Goal: Task Accomplishment & Management: Use online tool/utility

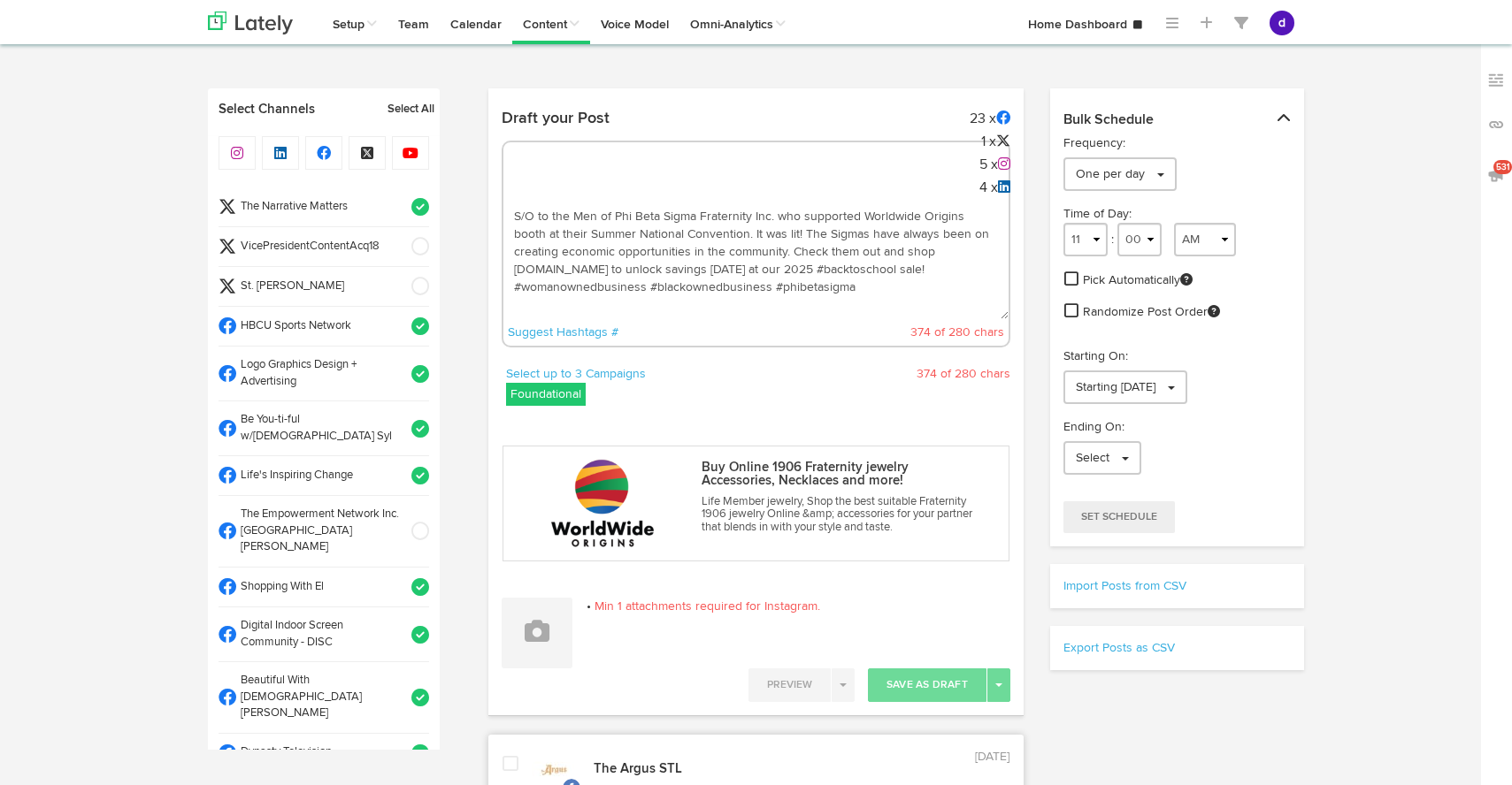
select select "10"
select select "47"
select select "11"
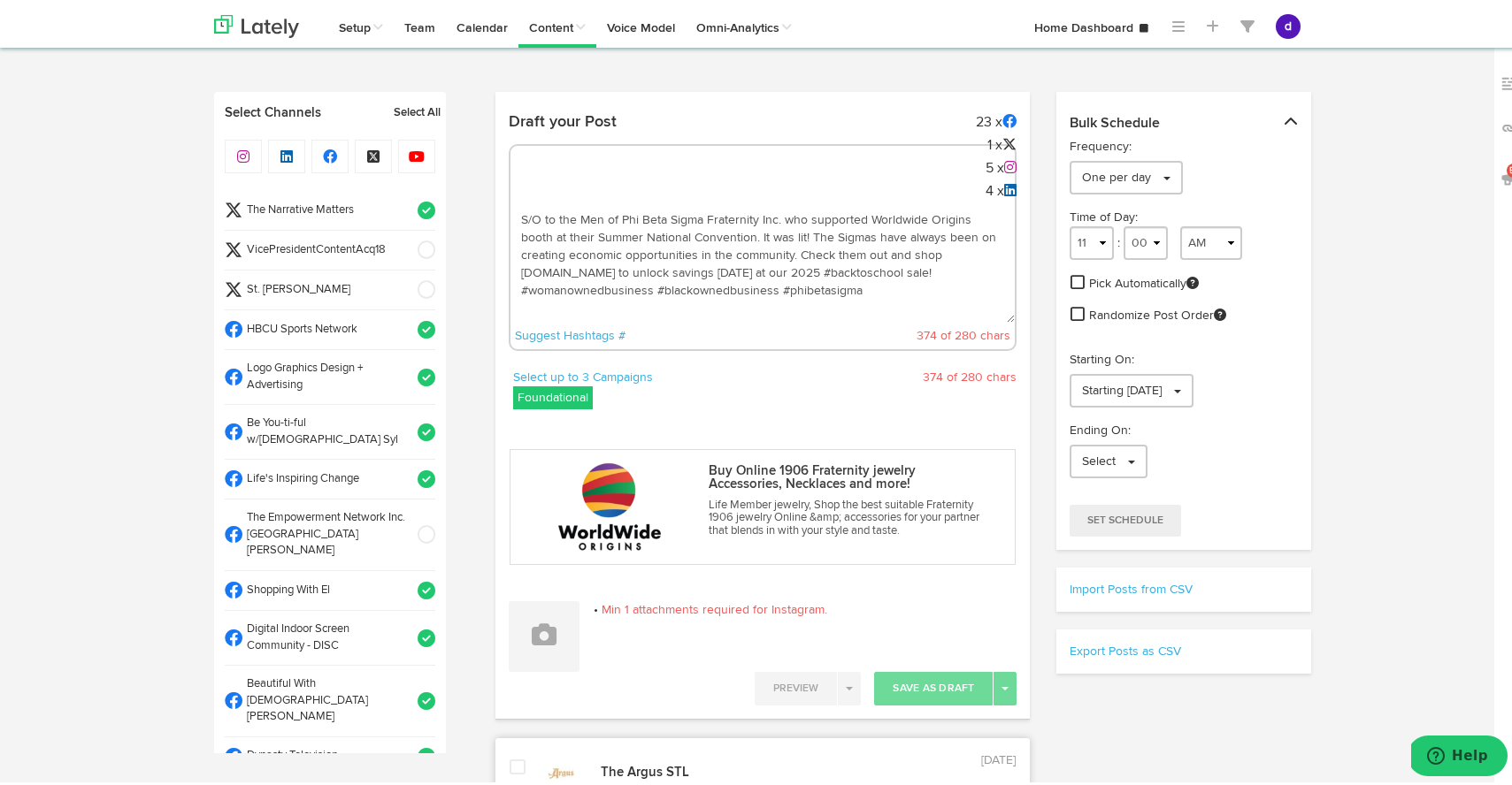
scroll to position [601, 0]
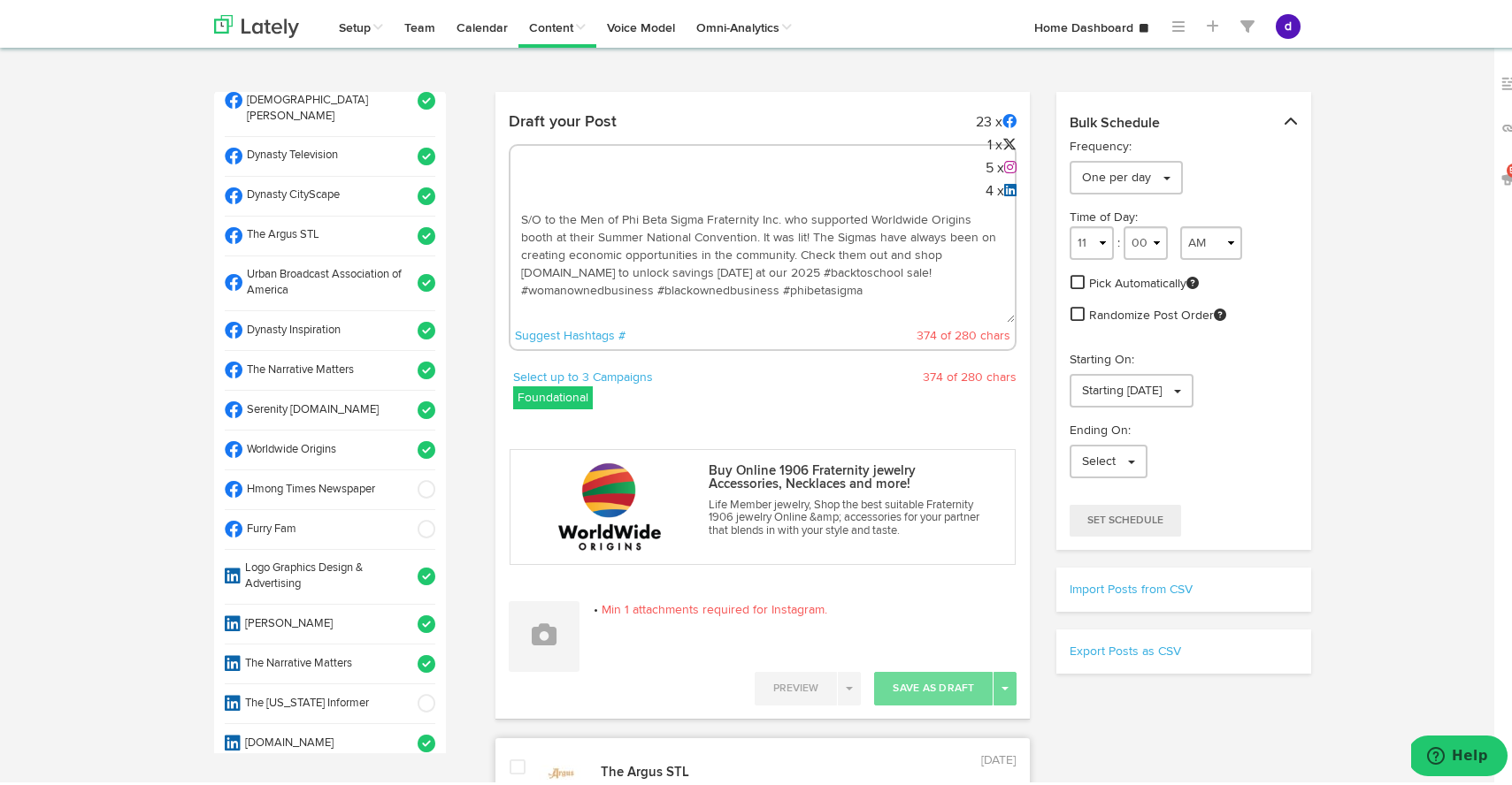
drag, startPoint x: 894, startPoint y: 304, endPoint x: 509, endPoint y: 181, distance: 404.2
click at [509, 181] on div "S/O to the Men of Phi Beta Sigma Fraternity Inc. who supported Worldwide Origin…" at bounding box center [762, 244] width 508 height 207
click at [408, 438] on span at bounding box center [421, 447] width 29 height 18
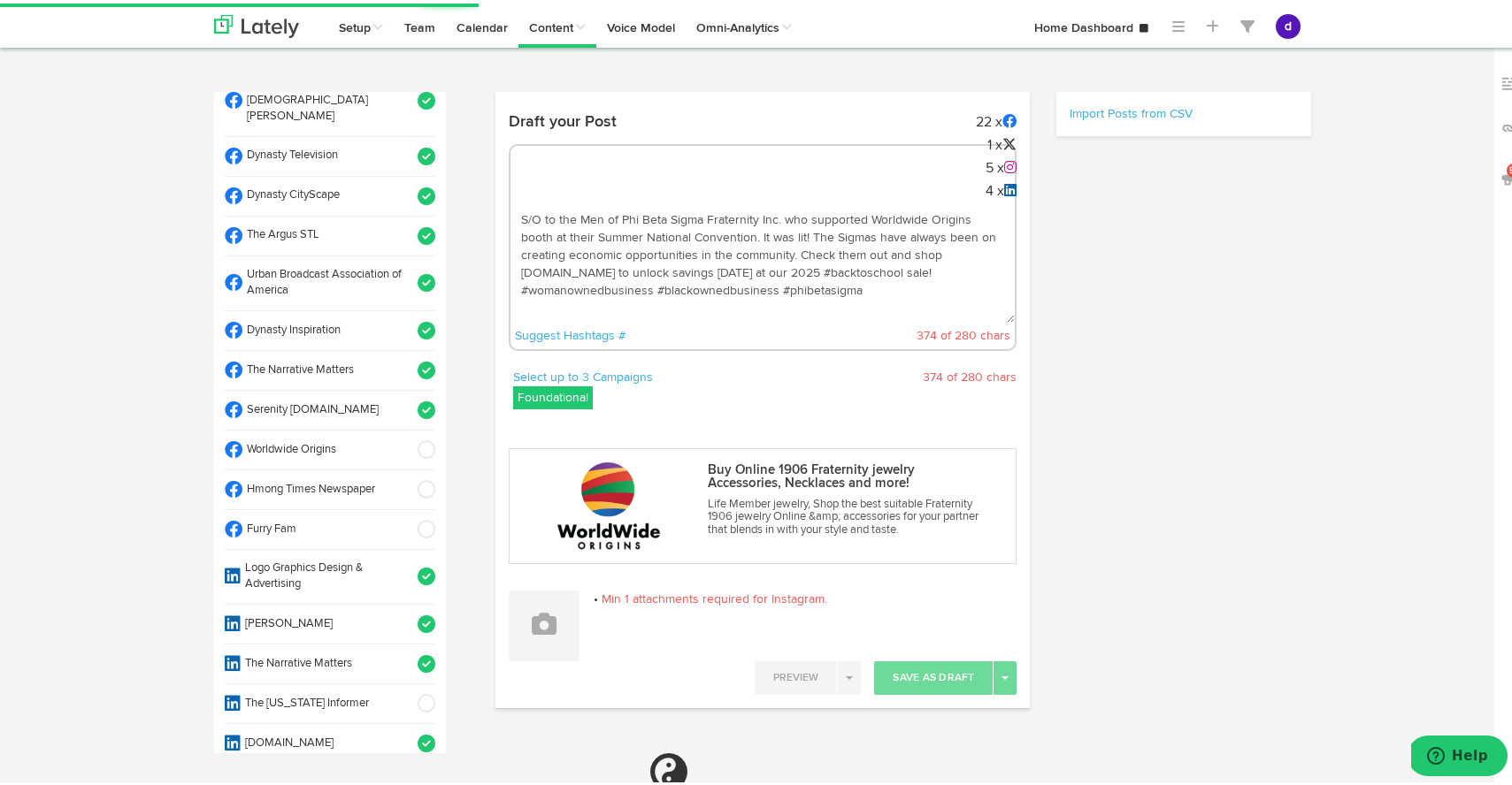
click at [413, 224] on span at bounding box center [421, 232] width 29 height 18
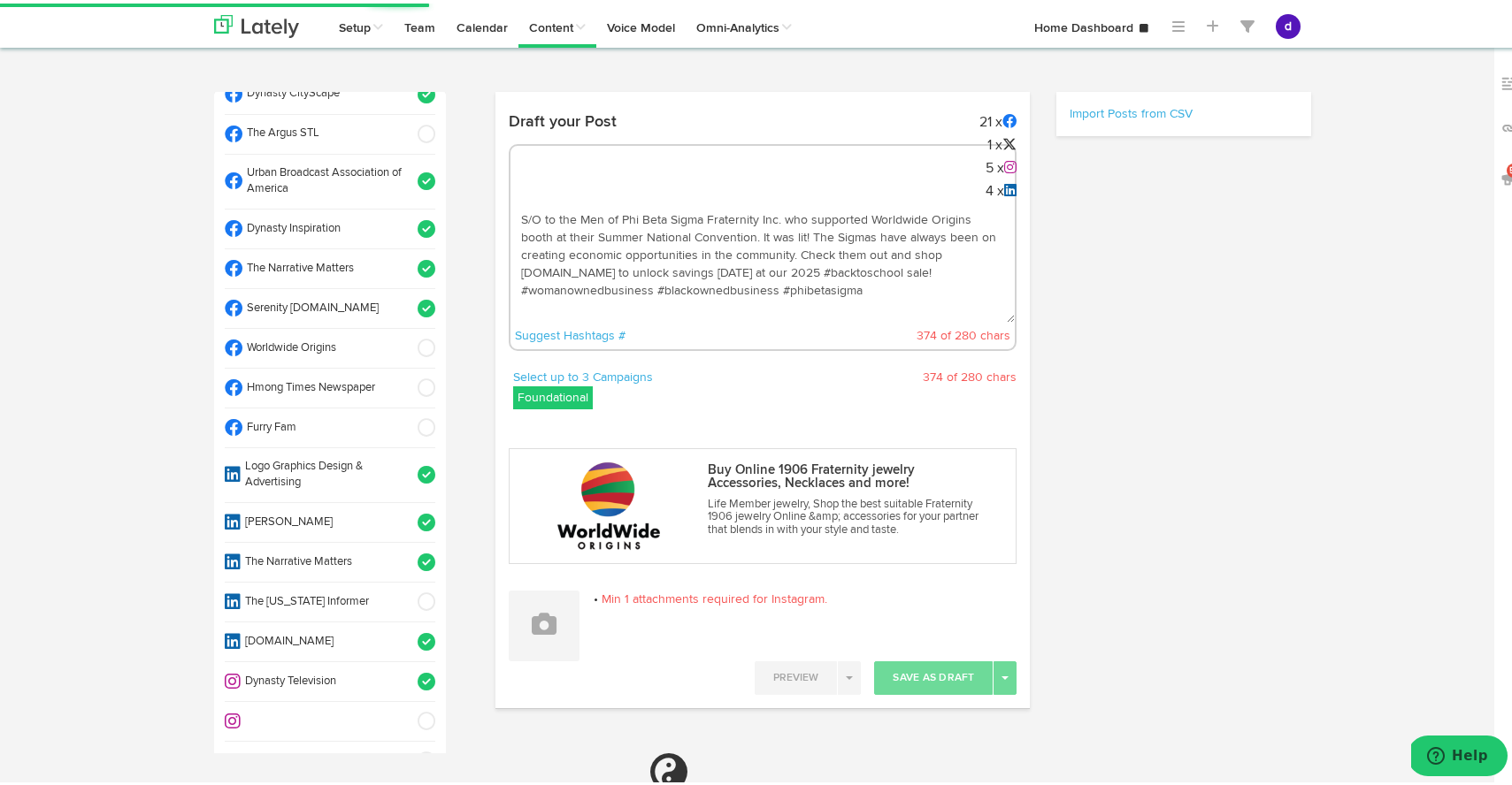
scroll to position [981, 0]
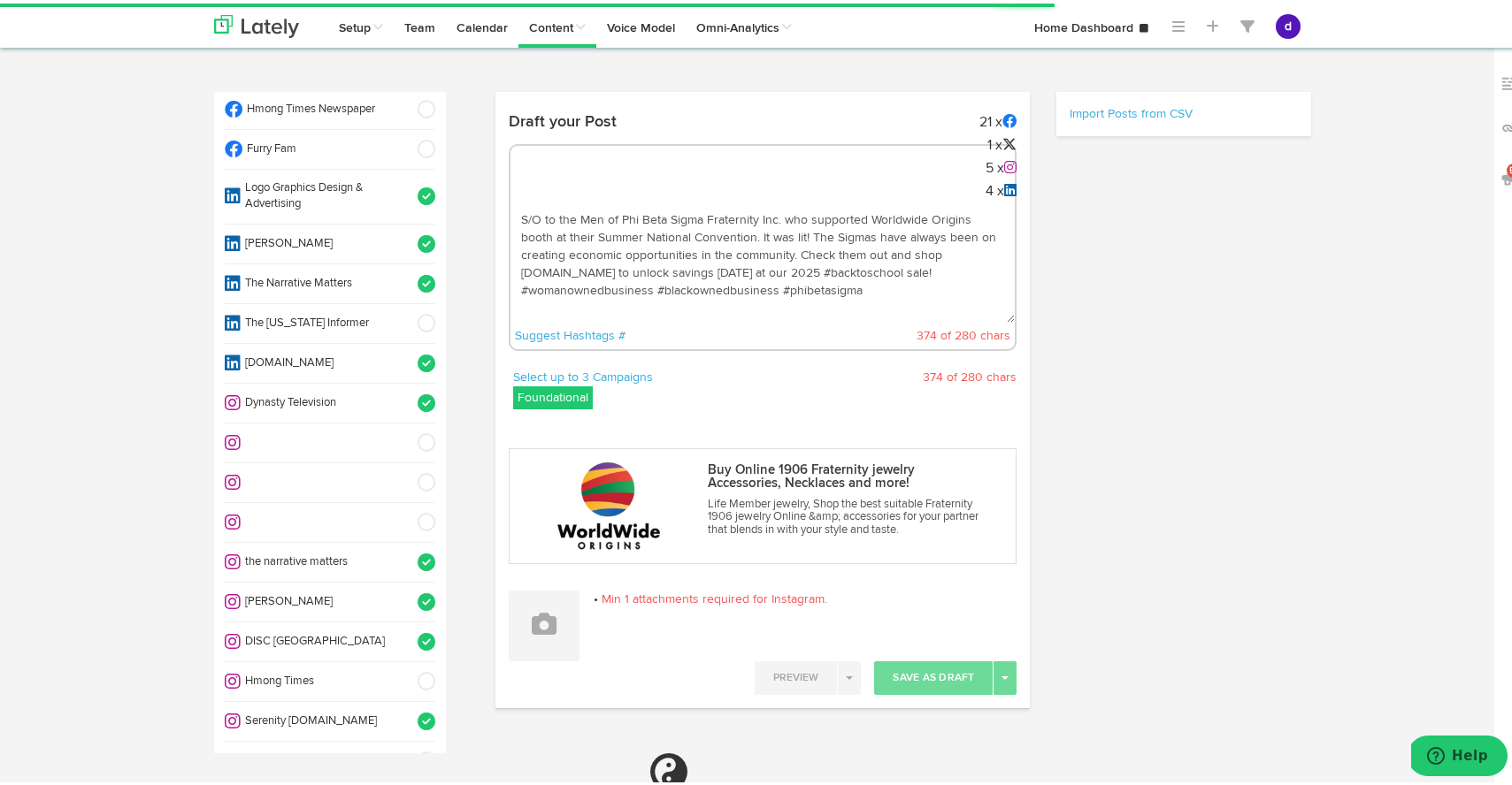
select select "11"
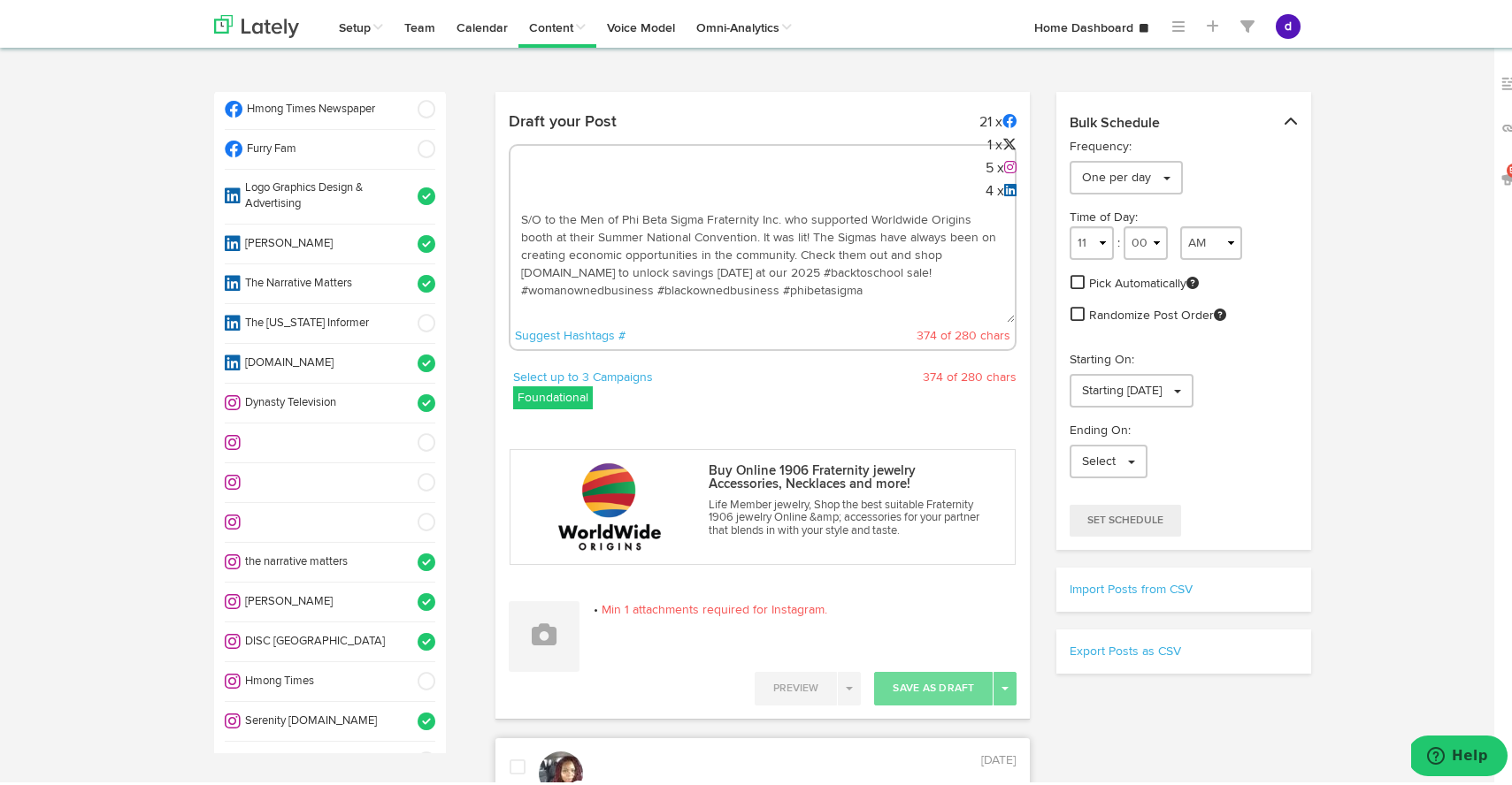
drag, startPoint x: 885, startPoint y: 295, endPoint x: 488, endPoint y: 168, distance: 416.8
click at [495, 168] on div "Draft your Post 21 x 1 x 5 x 4 x S/O to the Men of Phi Beta Sigma Fraternity In…" at bounding box center [762, 233] width 535 height 263
paste textarea "ARGUS News. Now. E News [DATE] 🚀 The future is calling, and it’s time to answer…"
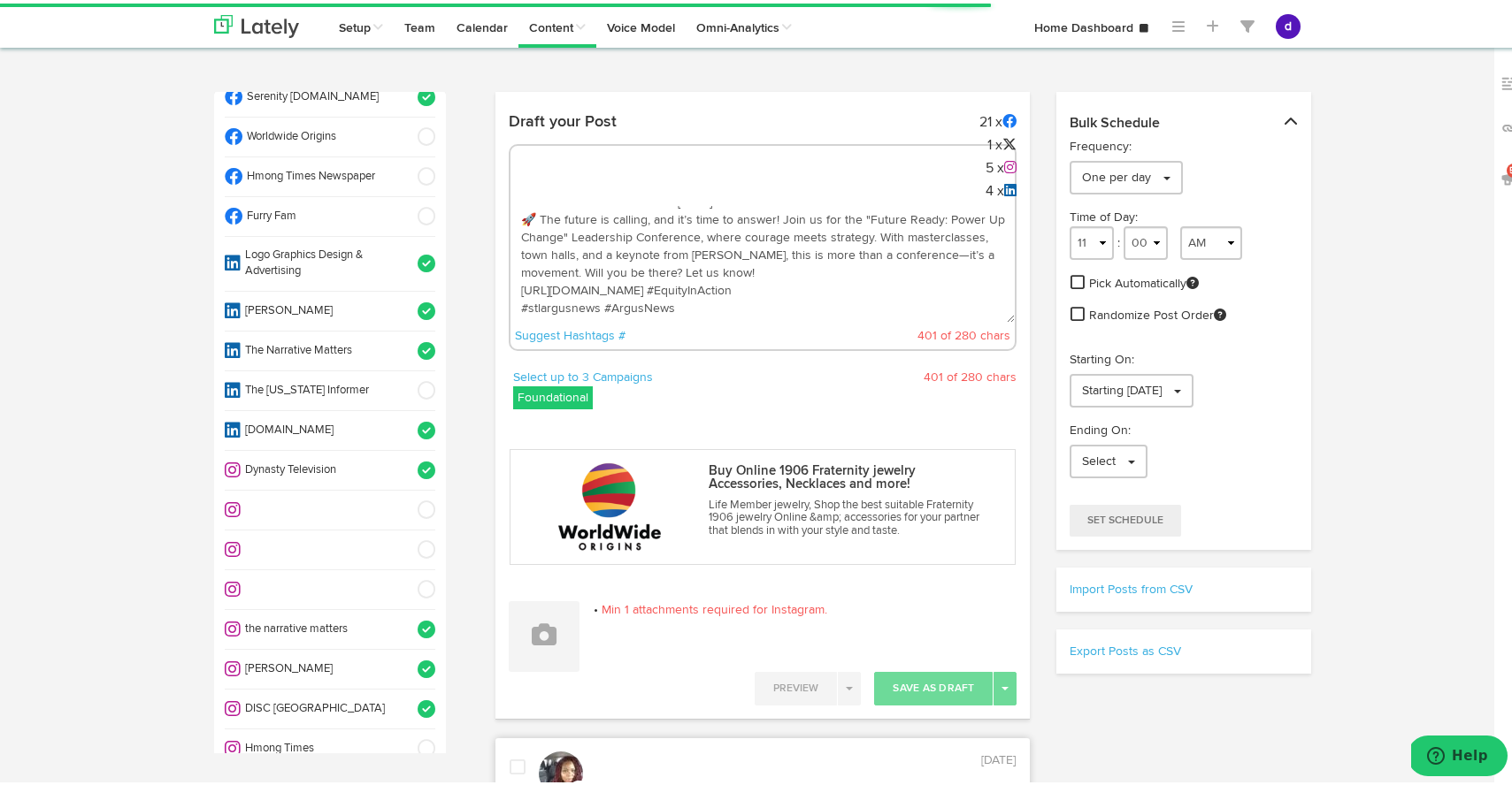
scroll to position [935, 0]
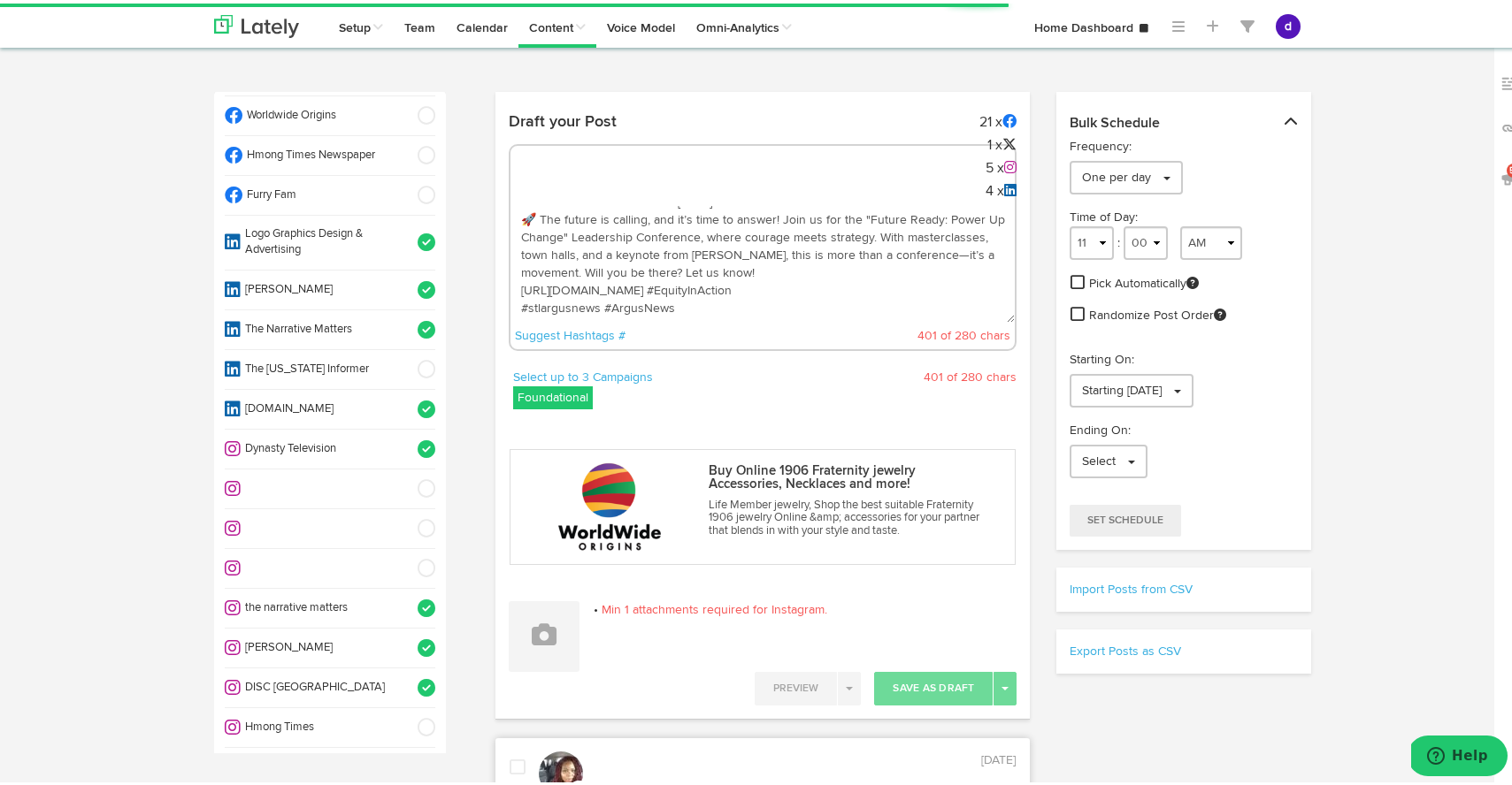
type textarea "ARGUS News. Now. E News [DATE] 🚀 The future is calling, and it’s time to answer…"
click at [412, 625] on li "[PERSON_NAME]" at bounding box center [329, 645] width 210 height 40
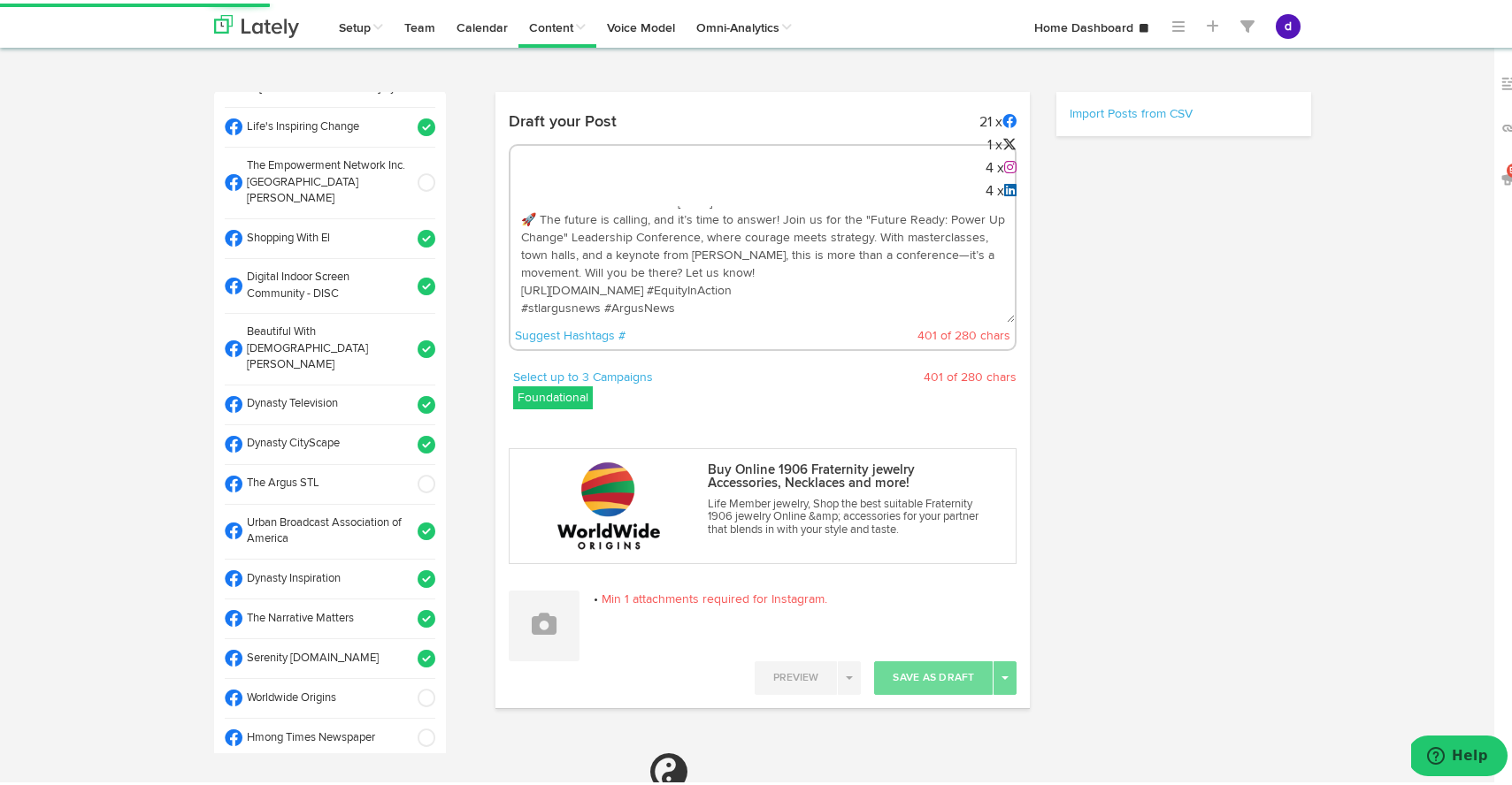
scroll to position [0, 0]
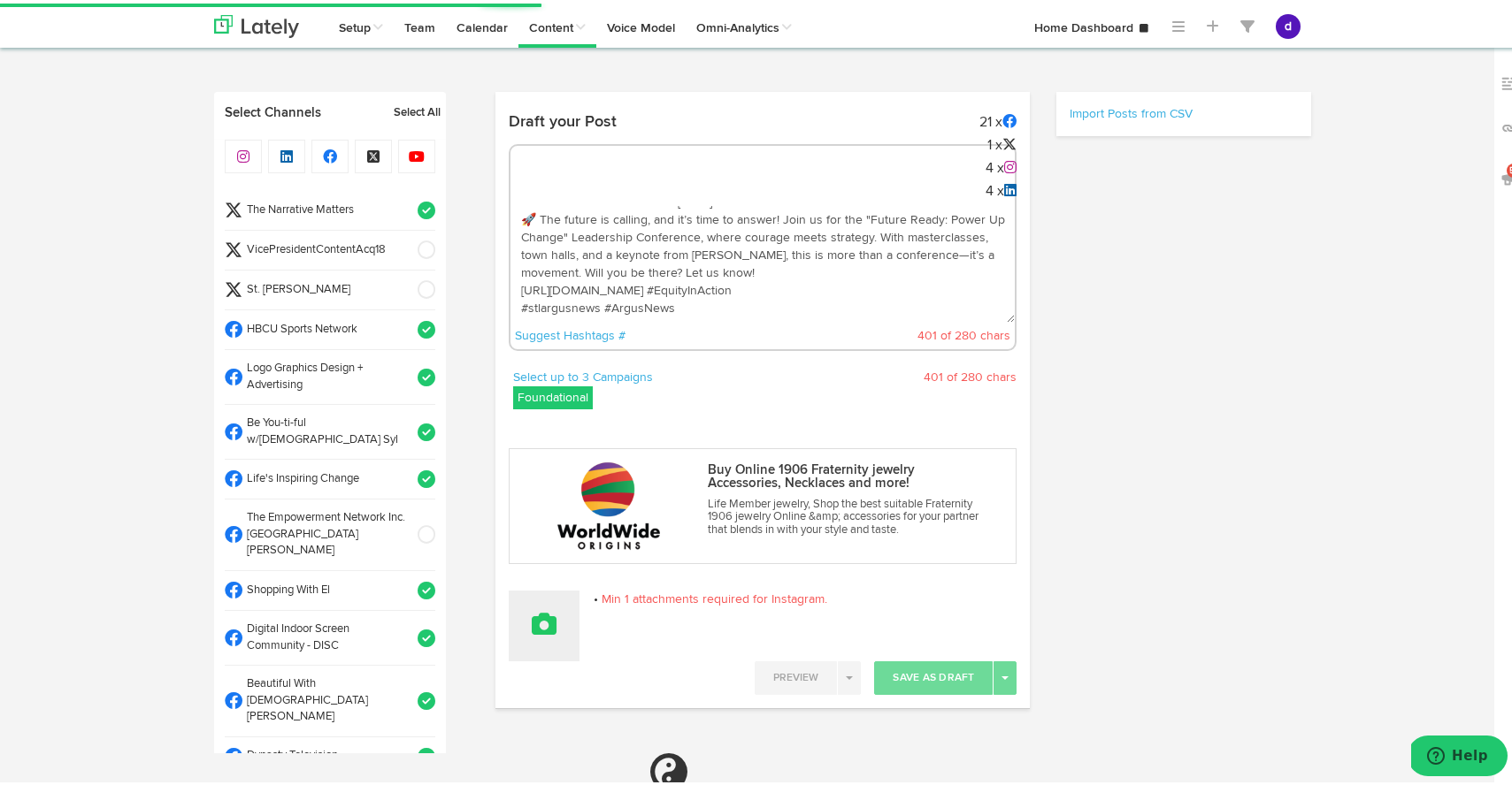
click at [562, 623] on button at bounding box center [544, 623] width 71 height 71
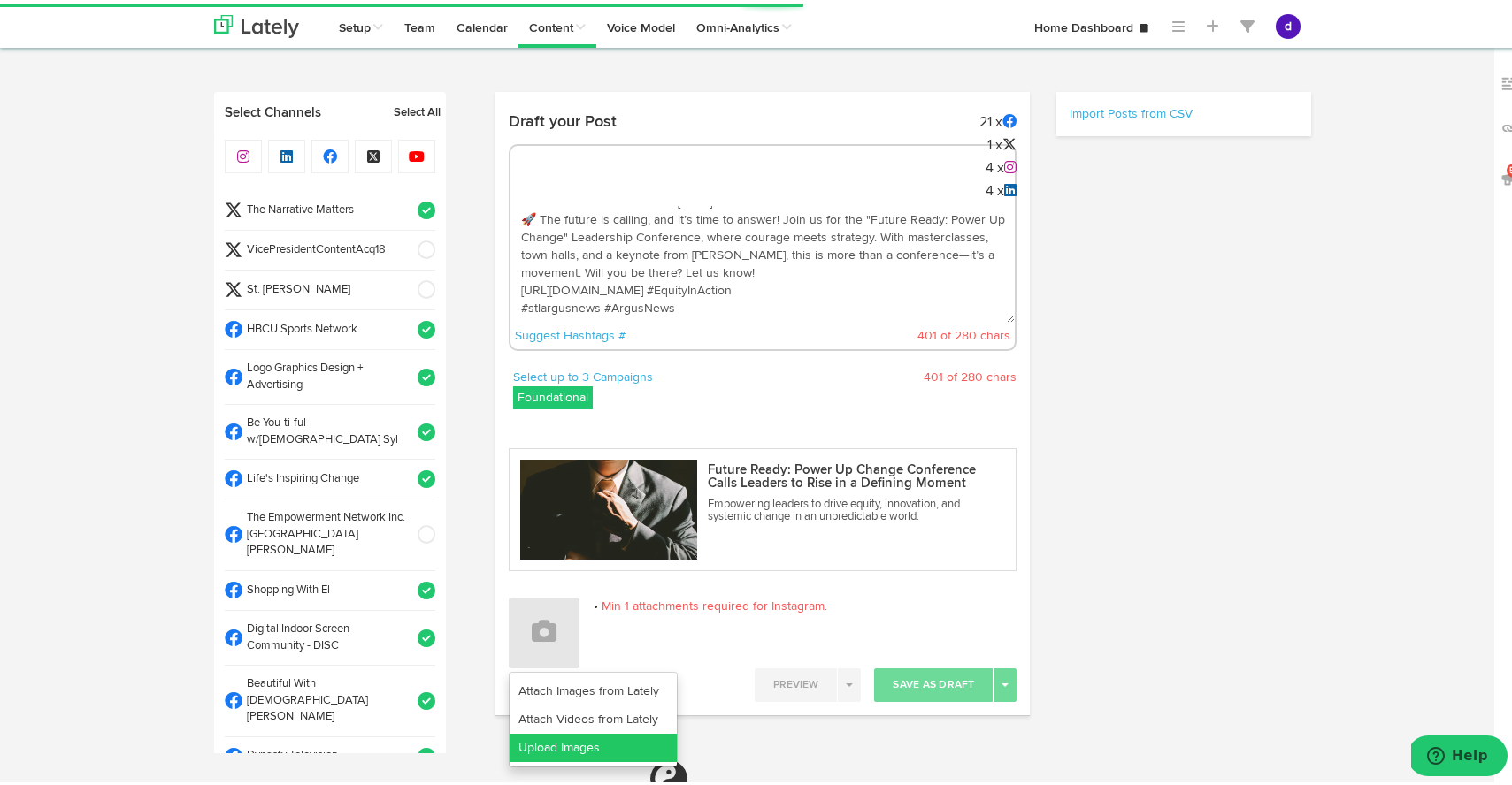
click at [557, 739] on link "Upload Images" at bounding box center [593, 745] width 167 height 28
select select "11"
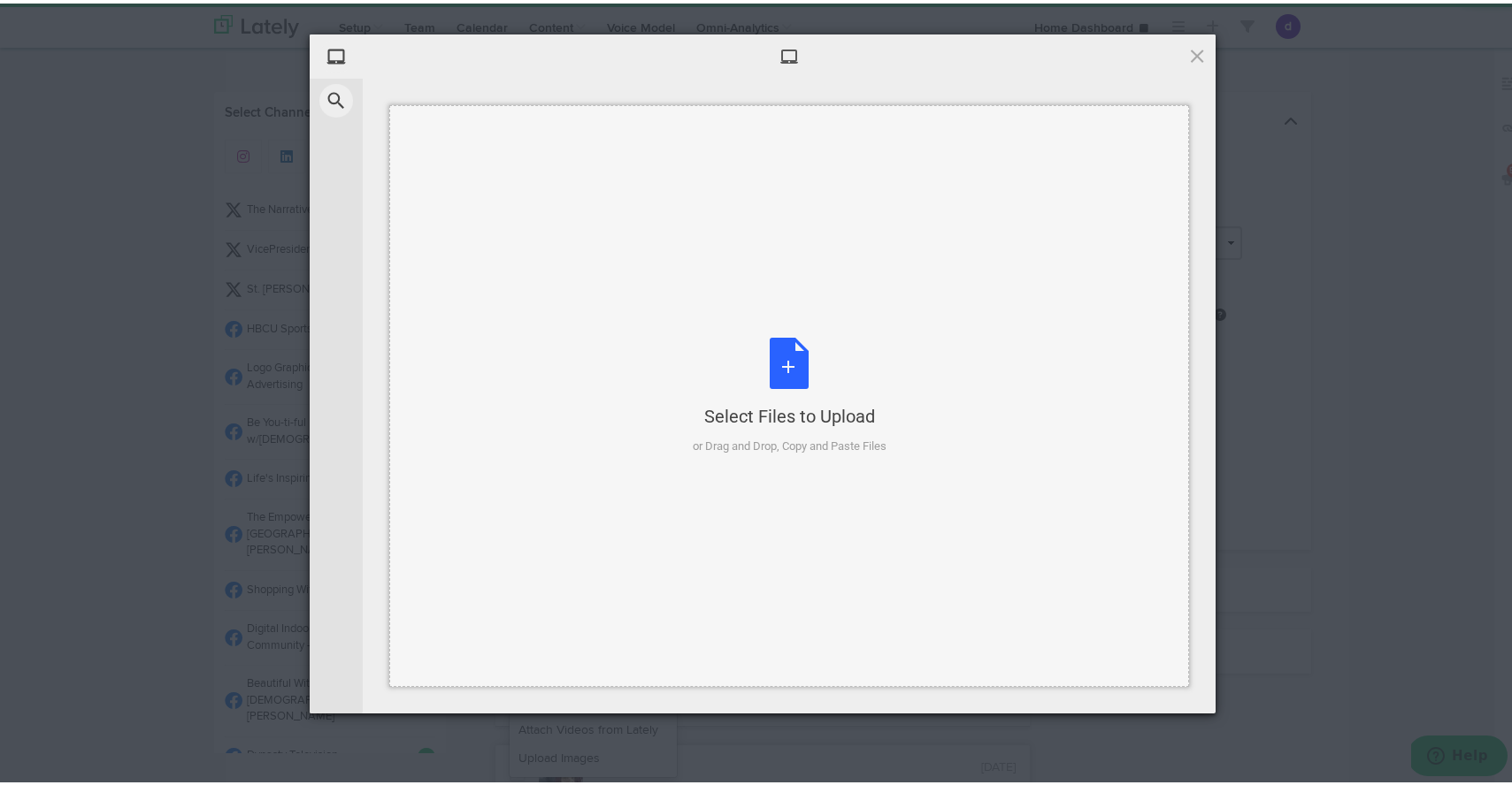
click at [770, 365] on div "Select Files to Upload or Drag and Drop, Copy and Paste Files" at bounding box center [790, 393] width 193 height 118
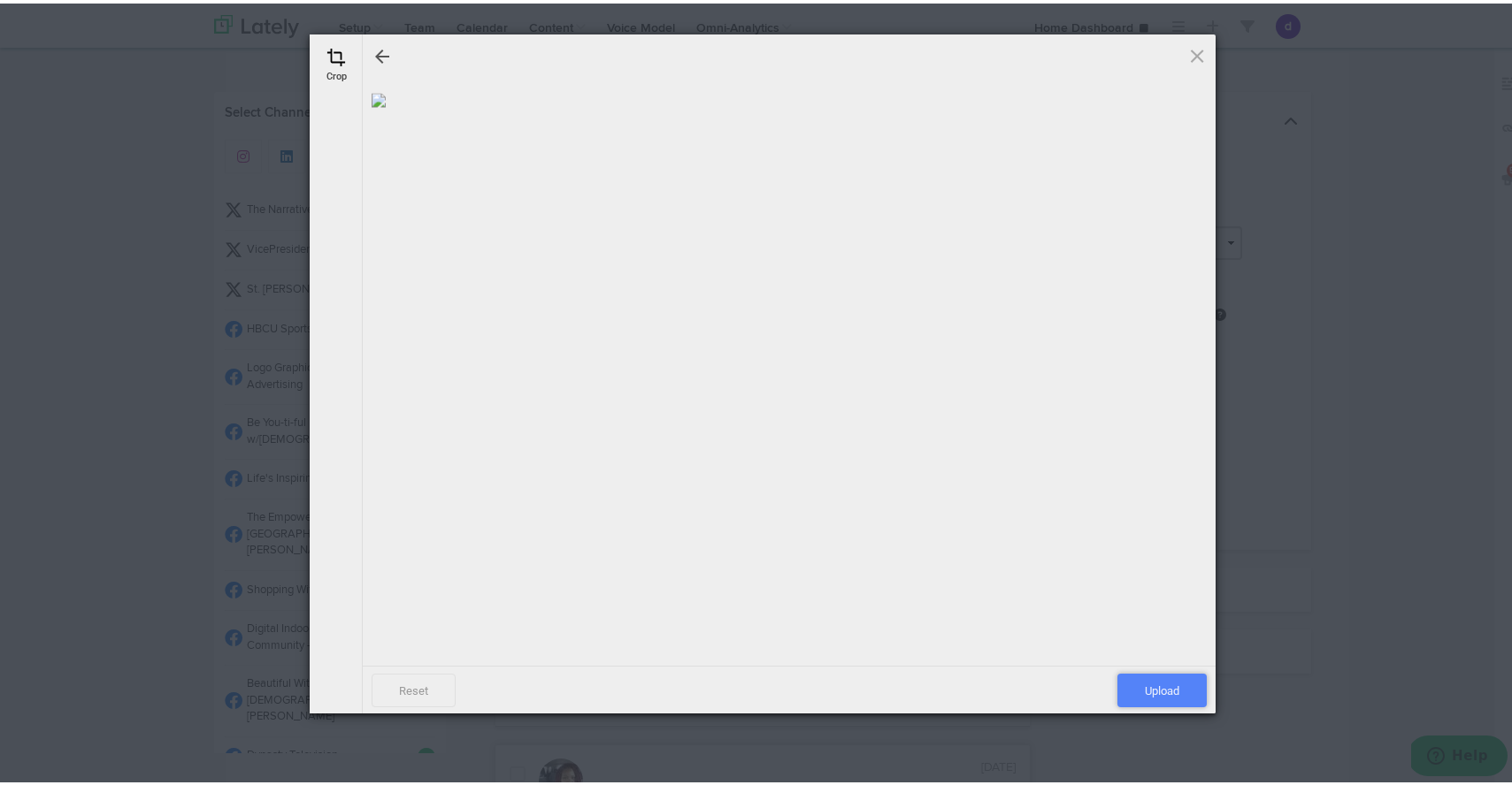
click at [1155, 682] on span "Upload" at bounding box center [1162, 687] width 90 height 34
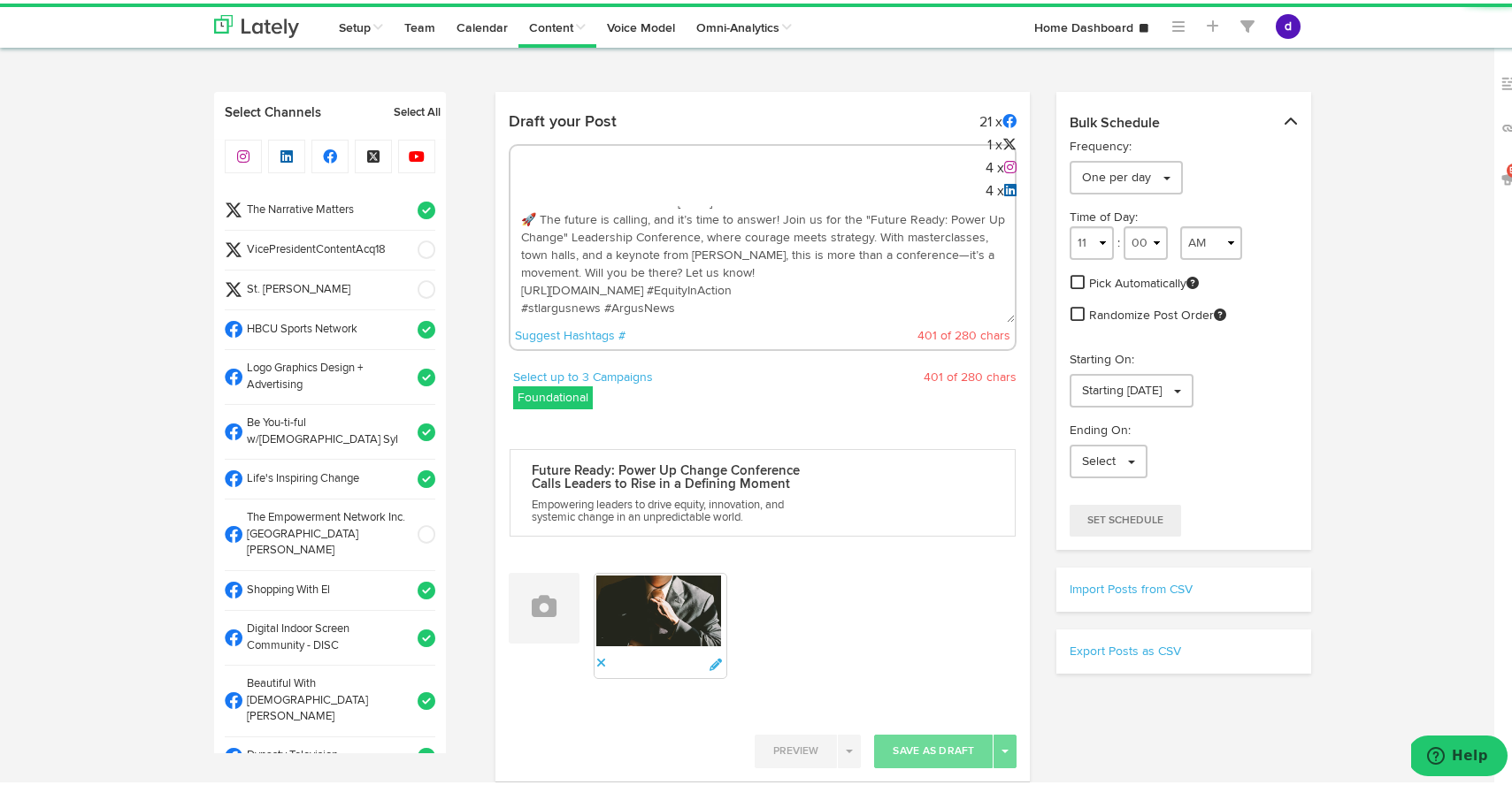
click at [406, 201] on span at bounding box center [421, 207] width 29 height 18
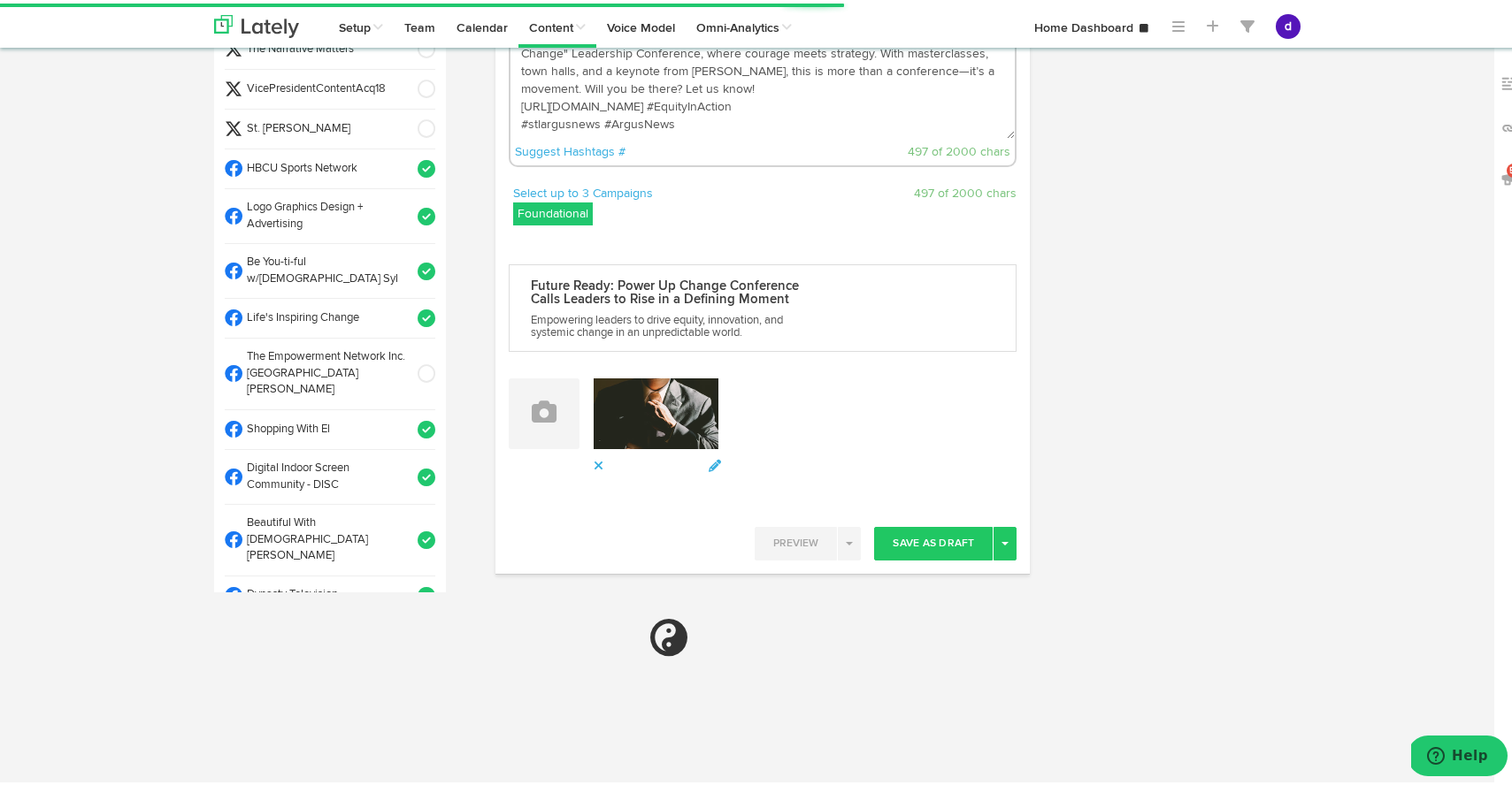
scroll to position [228, 0]
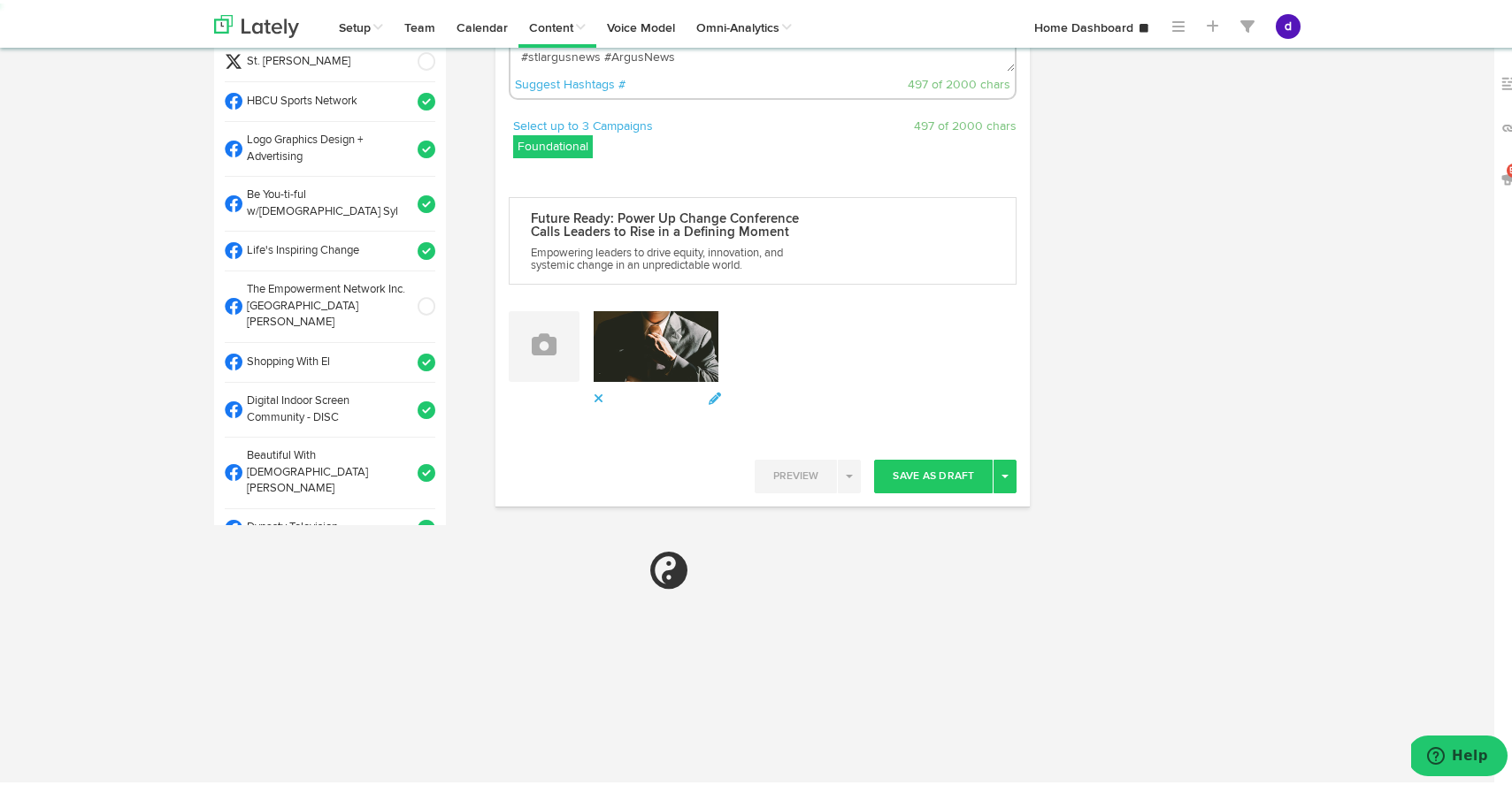
click at [1004, 457] on div at bounding box center [762, 440] width 508 height 34
select select "11"
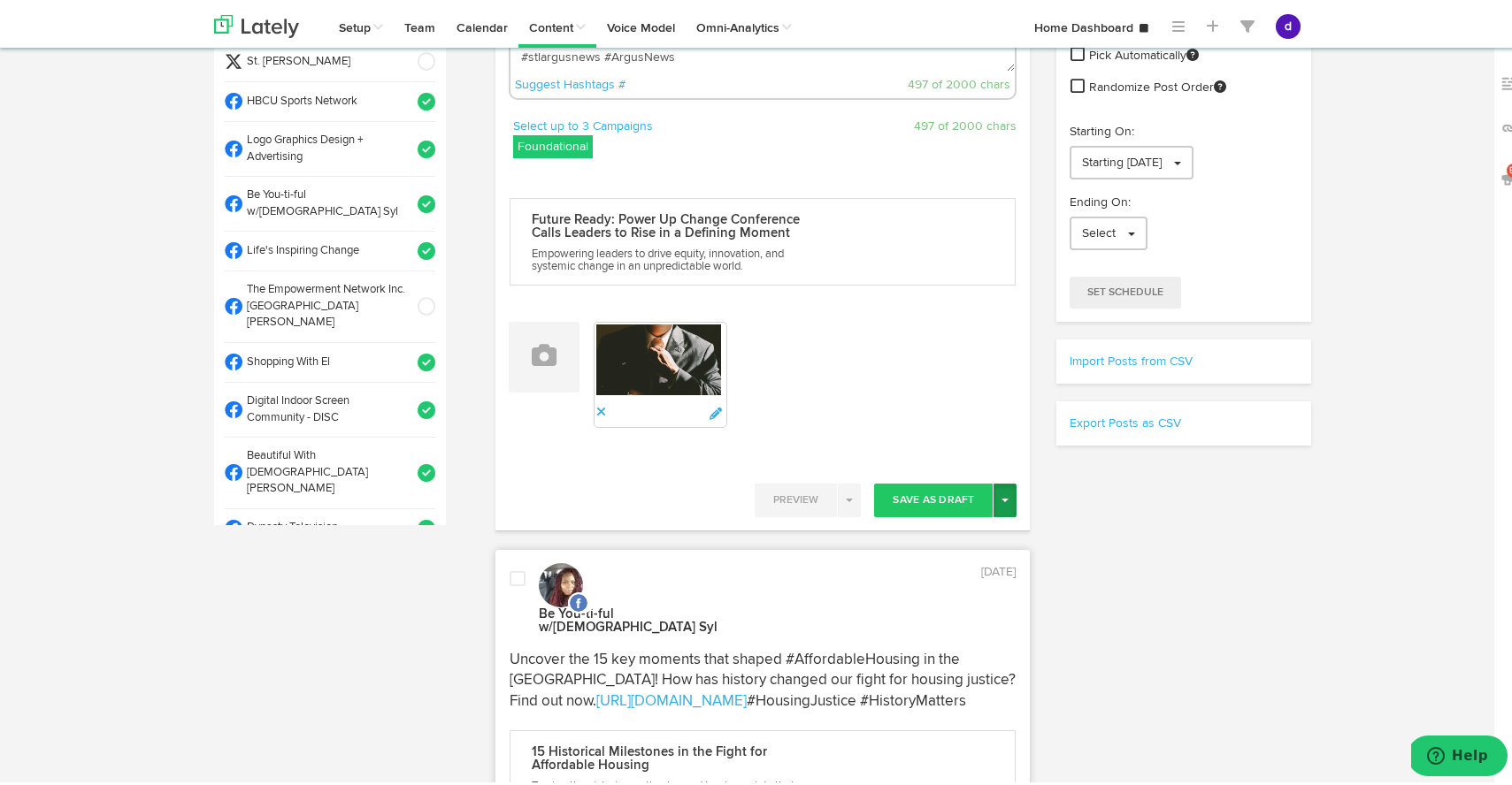
click at [1000, 484] on button "Toggle Dropdown" at bounding box center [1005, 497] width 23 height 34
click at [924, 644] on link "Post Now" at bounding box center [943, 648] width 146 height 28
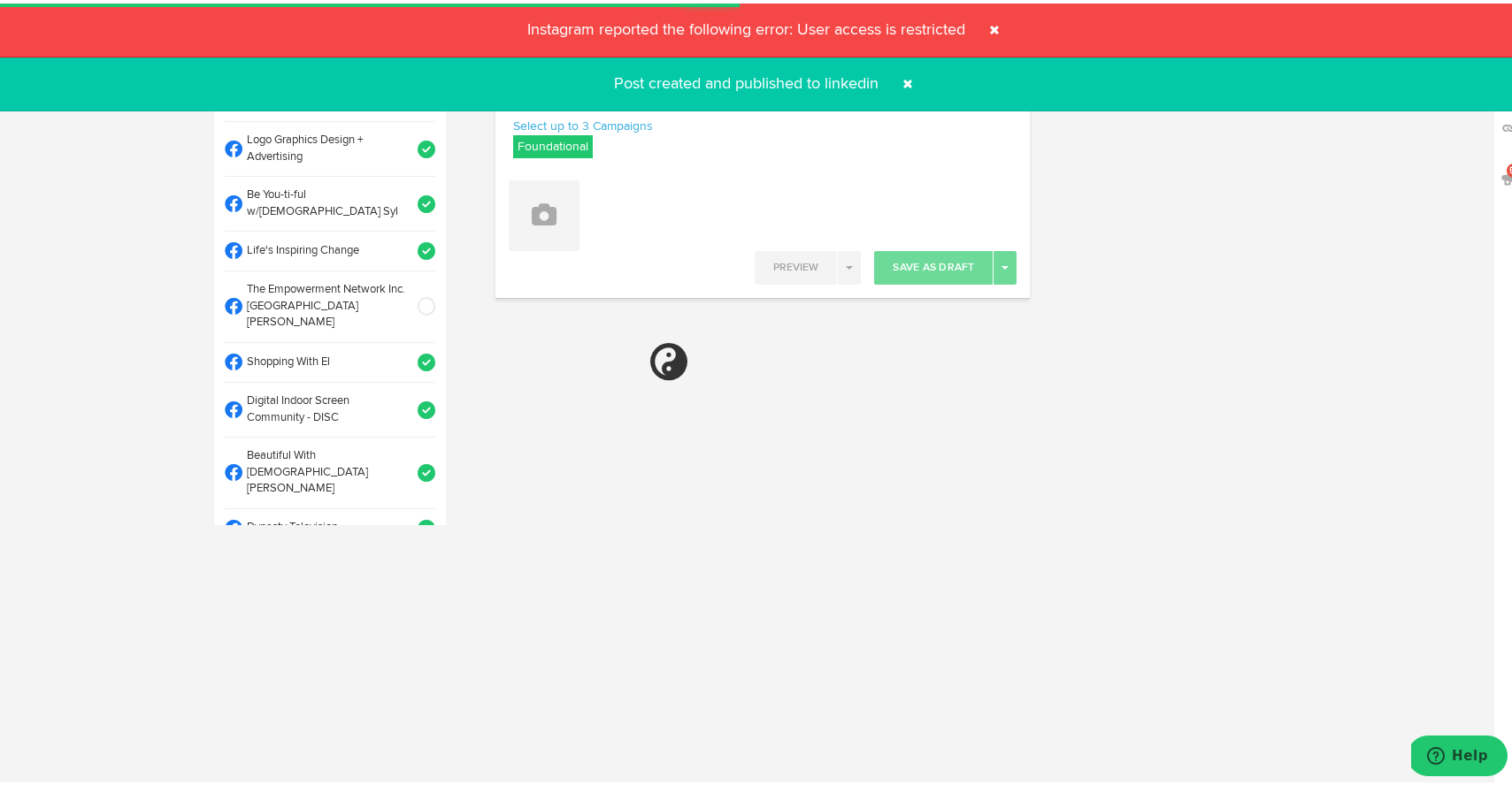
select select "11"
